Goal: Download file/media

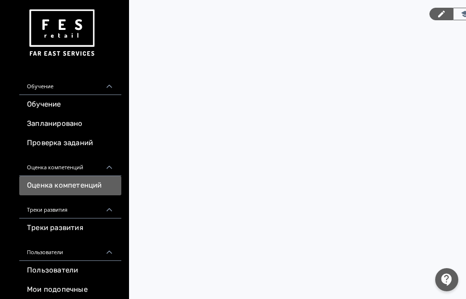
scroll to position [195, 0]
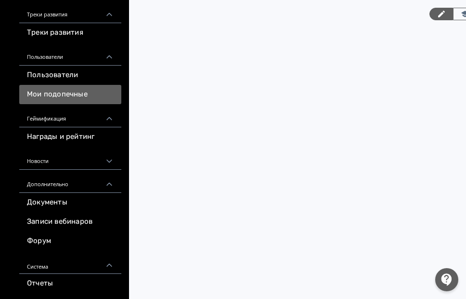
click at [51, 90] on link "Мои подопечные" at bounding box center [70, 94] width 102 height 19
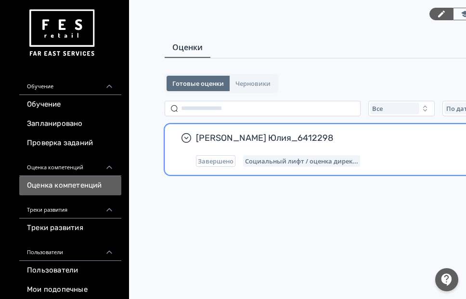
click at [275, 163] on span "Социальный лифт / оценка дирек..." at bounding box center [301, 161] width 113 height 8
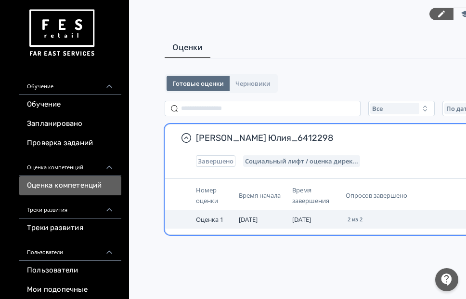
click at [325, 218] on td "[DATE]" at bounding box center [314, 219] width 53 height 18
click at [272, 217] on td "[DATE]" at bounding box center [261, 219] width 53 height 18
click at [208, 218] on span "Оценка 1" at bounding box center [209, 219] width 27 height 9
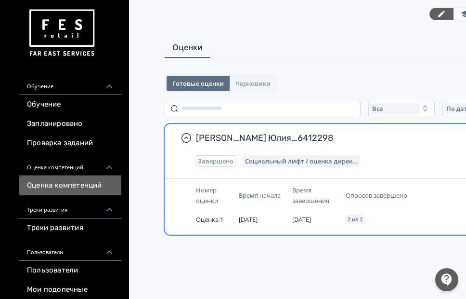
click at [291, 185] on th "Время завершения" at bounding box center [314, 195] width 53 height 29
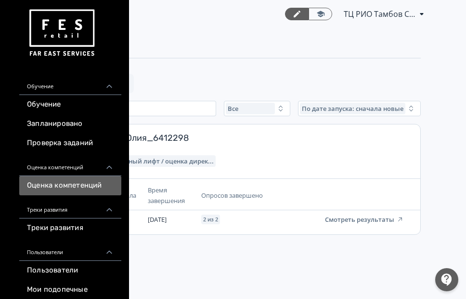
scroll to position [0, 150]
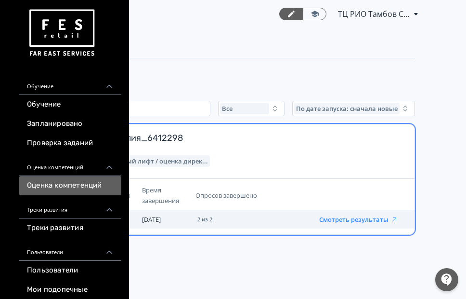
click at [355, 219] on button "Смотреть результаты" at bounding box center [358, 219] width 79 height 8
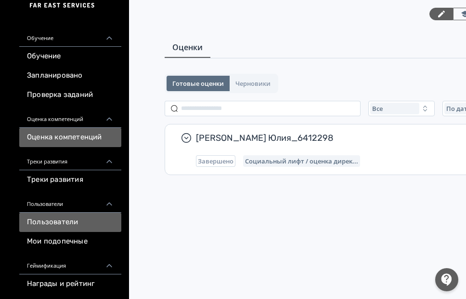
scroll to position [195, 0]
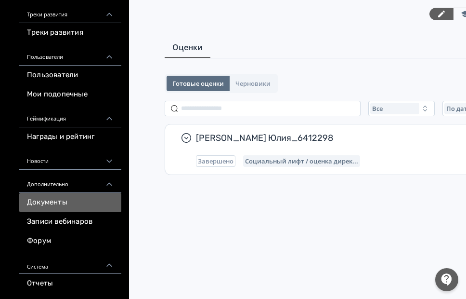
click at [51, 206] on link "Документы" at bounding box center [70, 202] width 102 height 19
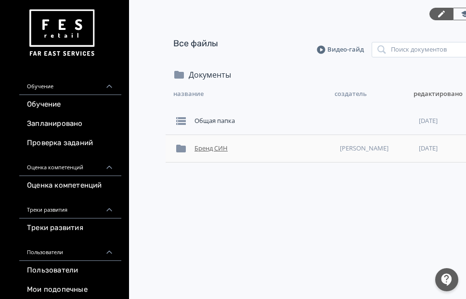
click at [212, 148] on div "Бренд СИН" at bounding box center [263, 148] width 145 height 17
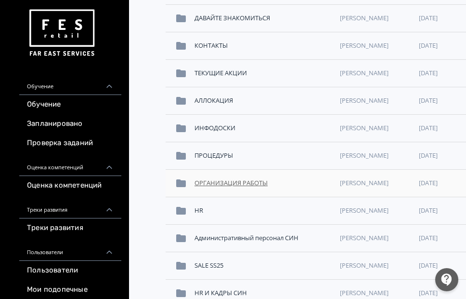
scroll to position [113, 0]
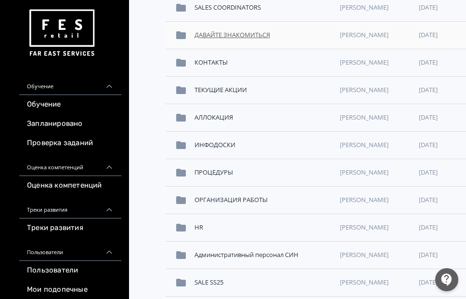
click at [222, 31] on div "ДАВАЙТЕ ЗНАКОМИТЬСЯ" at bounding box center [263, 34] width 145 height 17
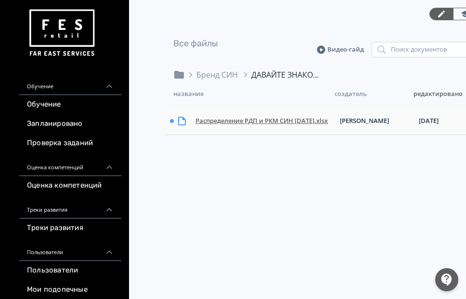
click at [320, 119] on div "Распределение РДП и РКМ СИН [DATE].xlsx" at bounding box center [264, 120] width 144 height 17
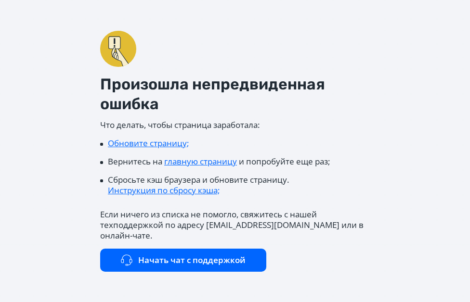
click at [153, 148] on link "Обновите страницу;" at bounding box center [148, 143] width 81 height 11
